Goal: Find specific page/section: Find specific page/section

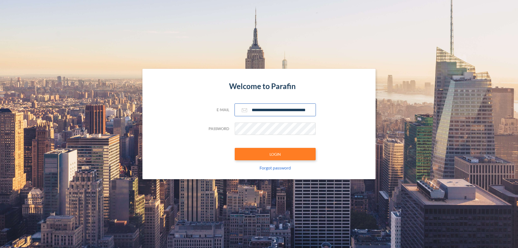
type input "**********"
click at [275, 154] on button "LOGIN" at bounding box center [275, 154] width 81 height 12
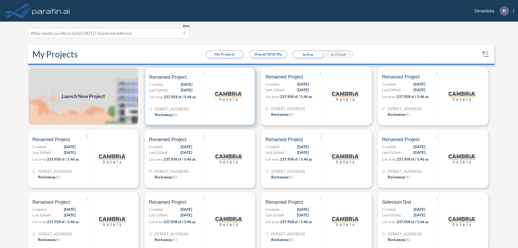
scroll to position [1, 0]
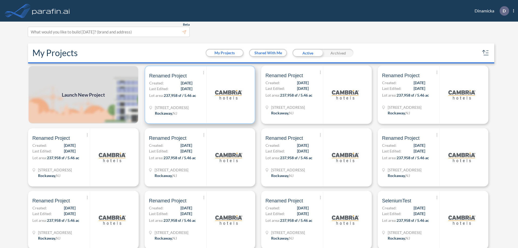
click at [199, 95] on p "Lot area: 237,958 sf / 5.46 ac" at bounding box center [177, 97] width 57 height 8
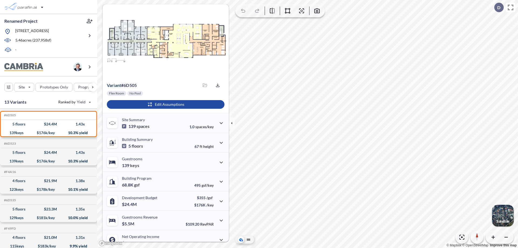
scroll to position [27, 0]
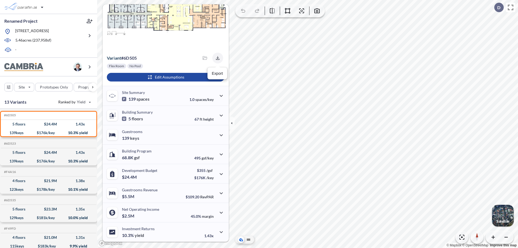
click at [216, 58] on icon "button" at bounding box center [218, 58] width 4 height 4
